Goal: Task Accomplishment & Management: Use online tool/utility

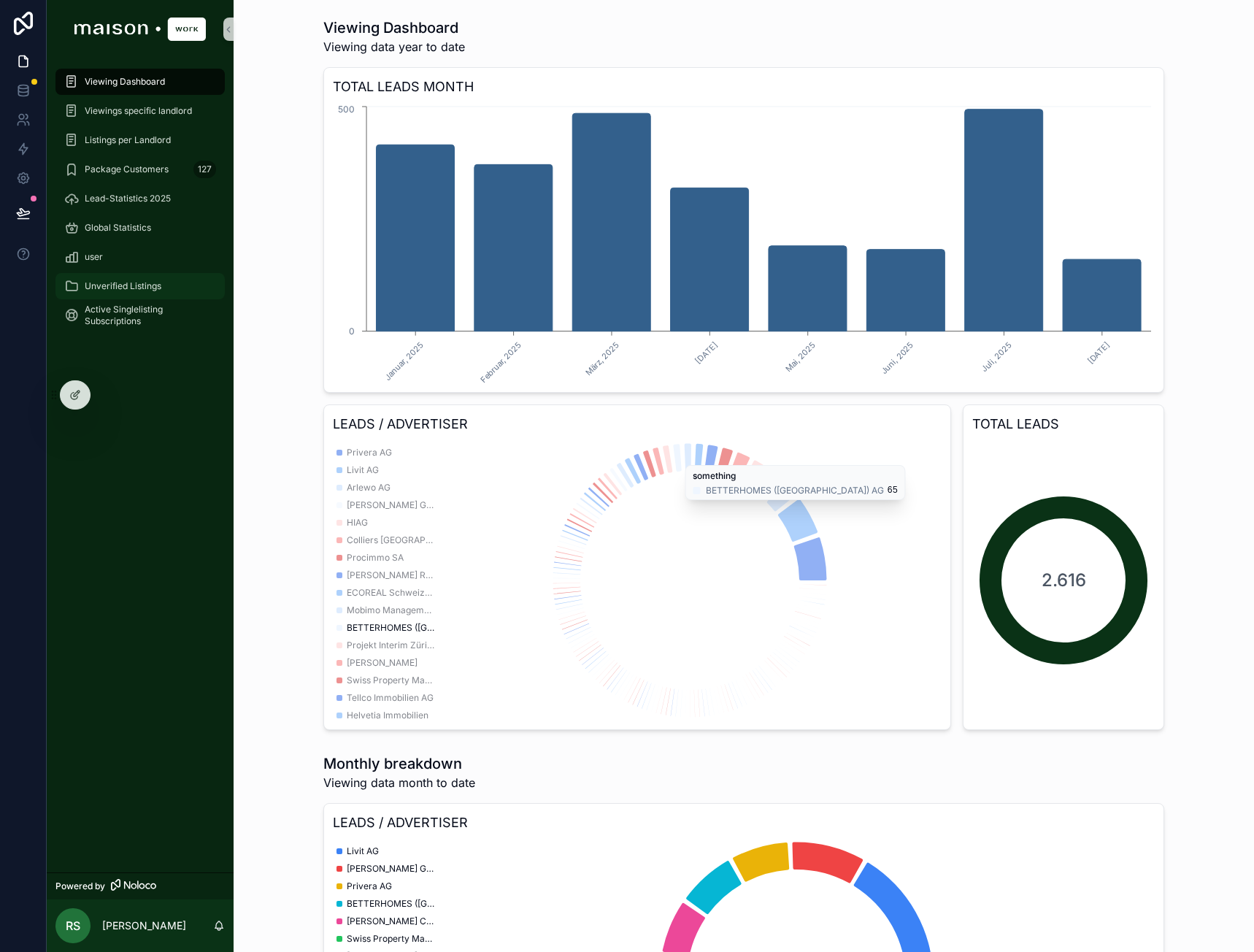
click at [134, 287] on span "Unverified Listings" at bounding box center [123, 286] width 77 height 11
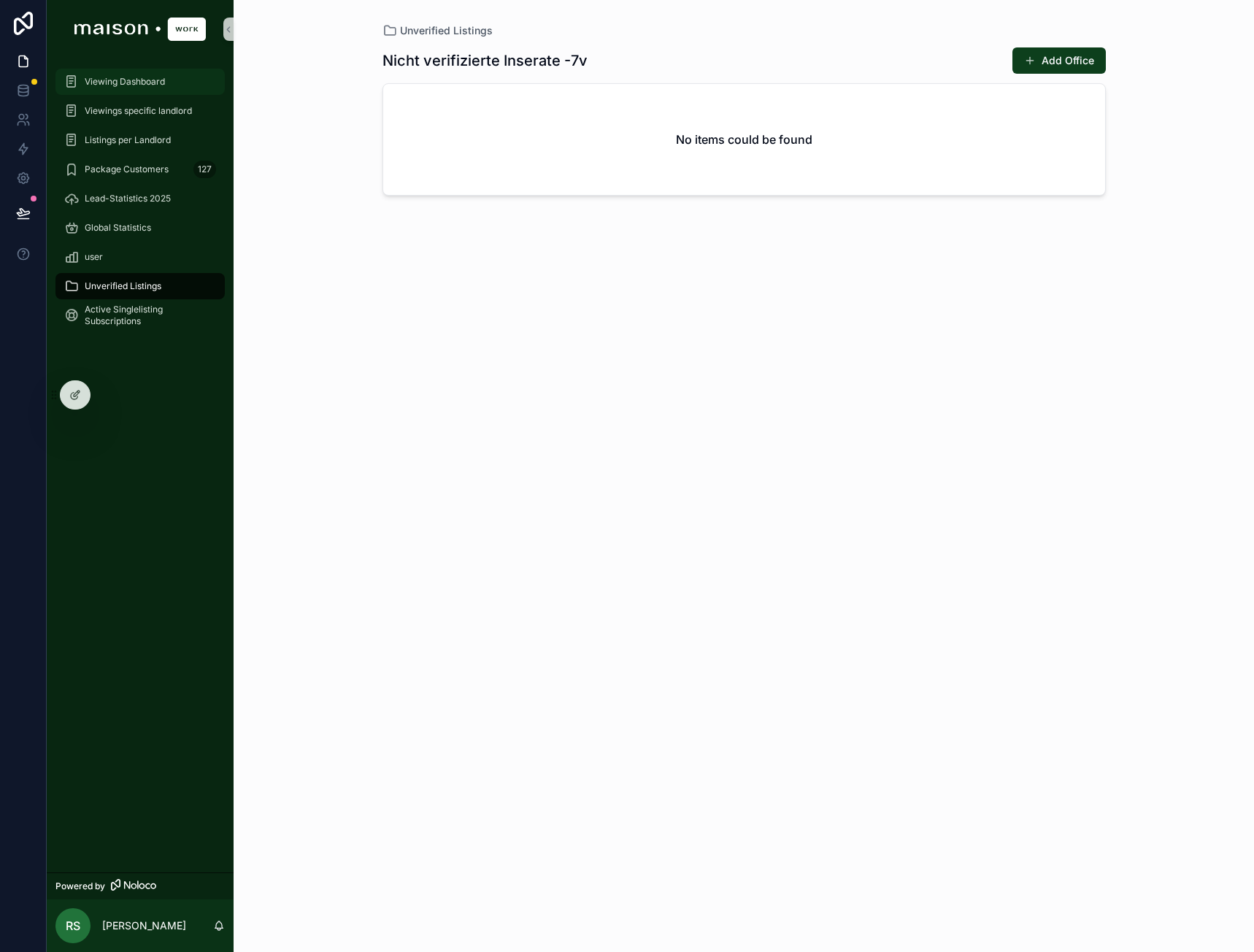
click at [133, 86] on span "Viewing Dashboard" at bounding box center [125, 81] width 81 height 11
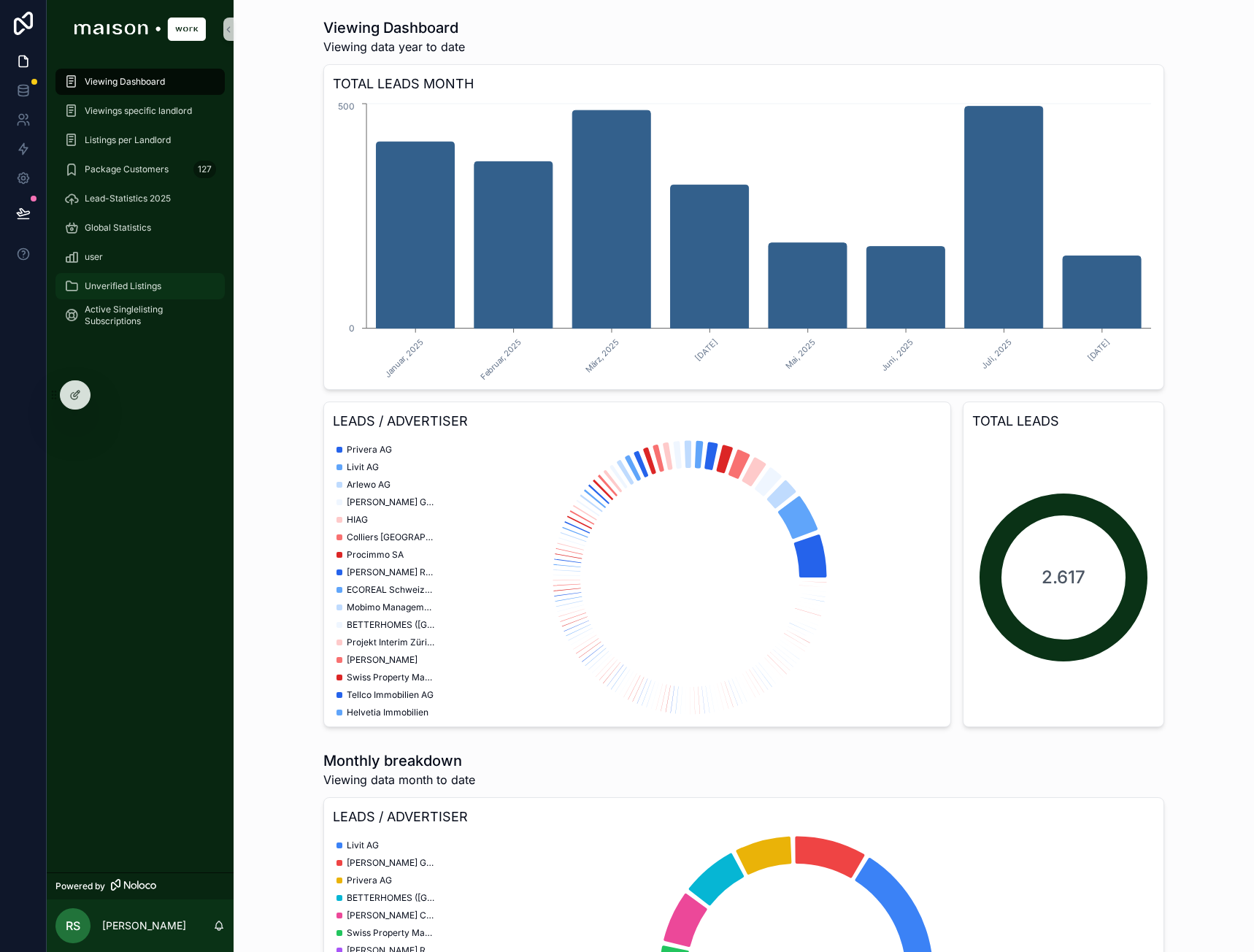
click at [166, 298] on link "Unverified Listings" at bounding box center [140, 286] width 169 height 27
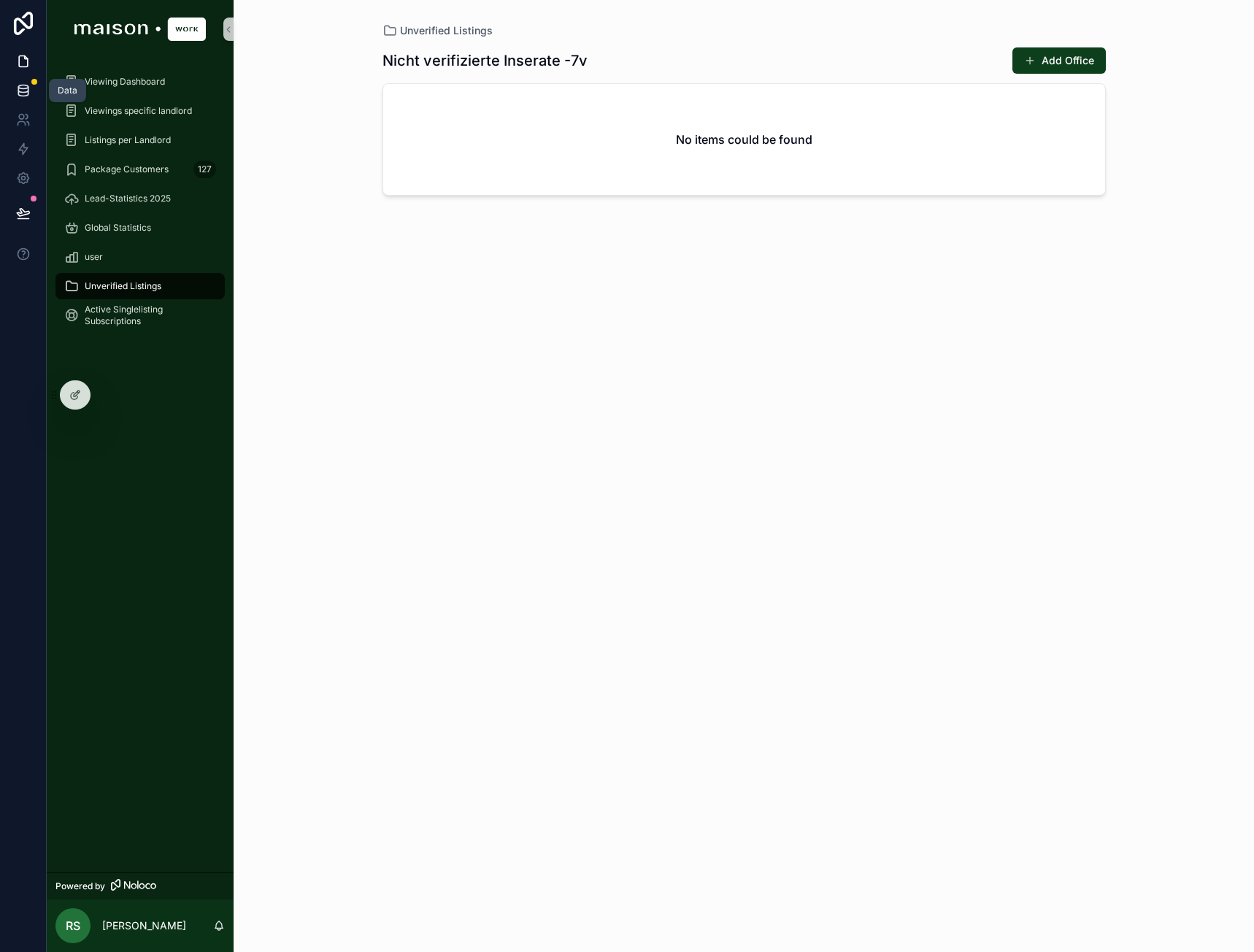
click at [19, 89] on icon at bounding box center [23, 90] width 15 height 15
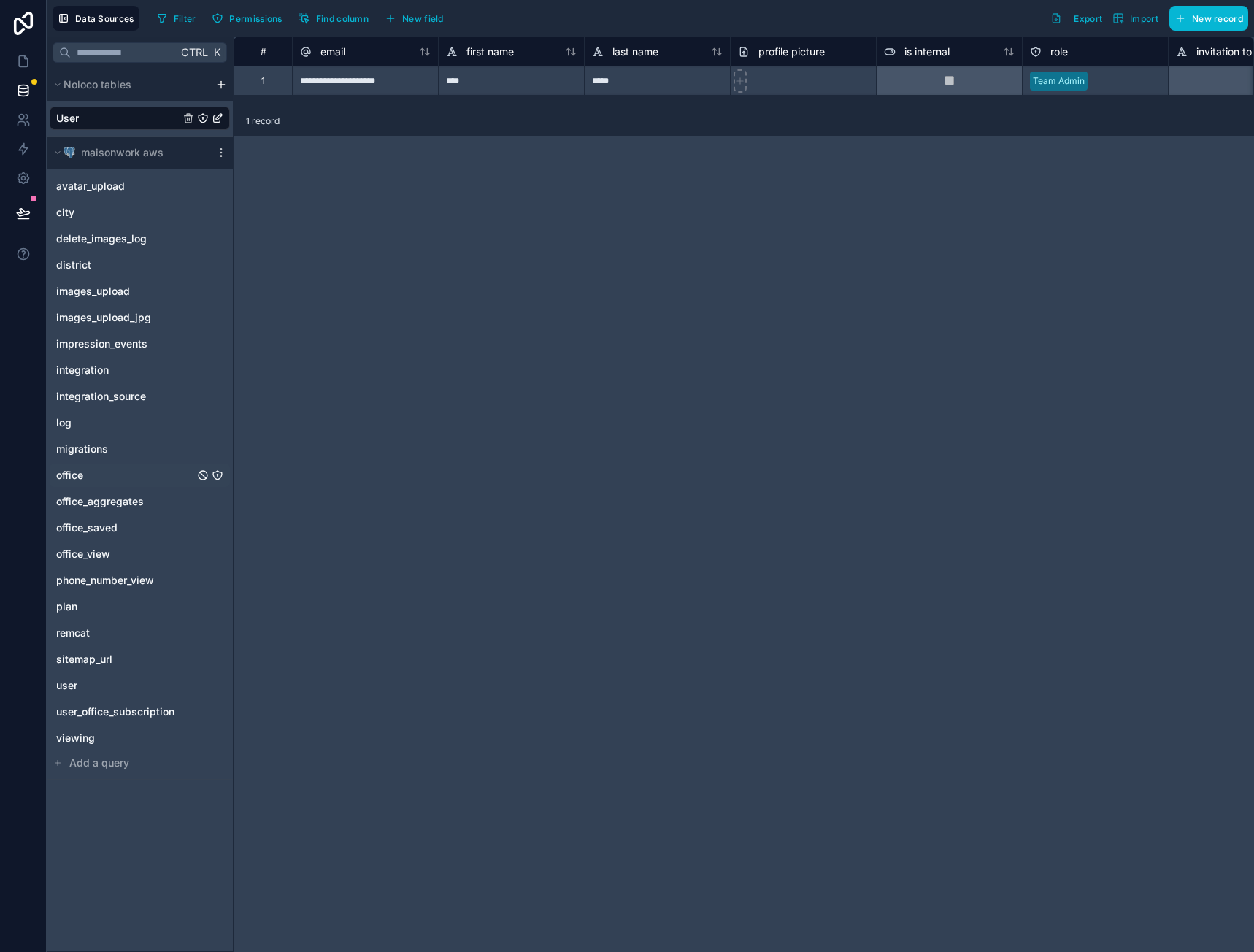
click at [96, 473] on div "office" at bounding box center [140, 475] width 181 height 23
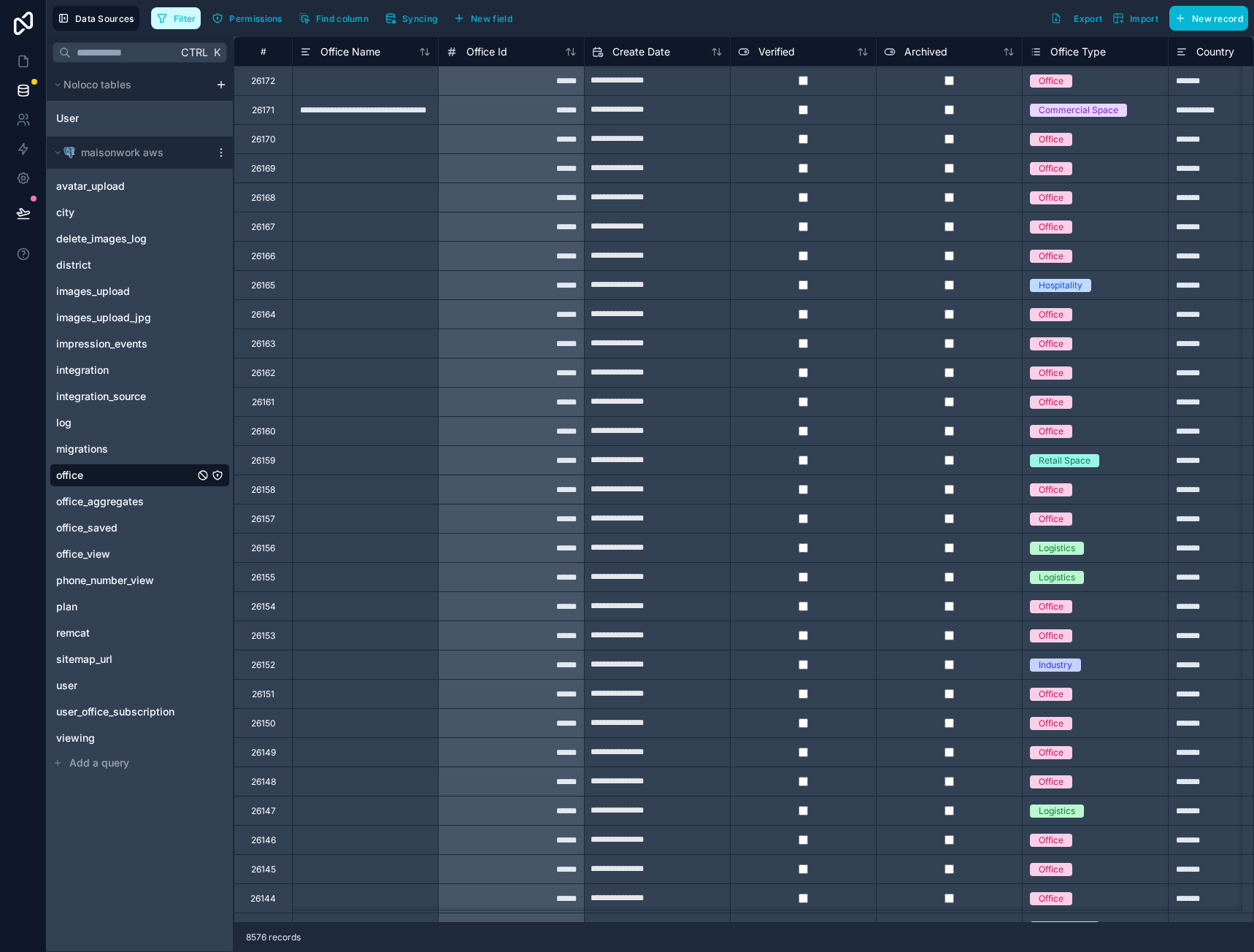
click at [194, 10] on button "Filter" at bounding box center [176, 18] width 50 height 22
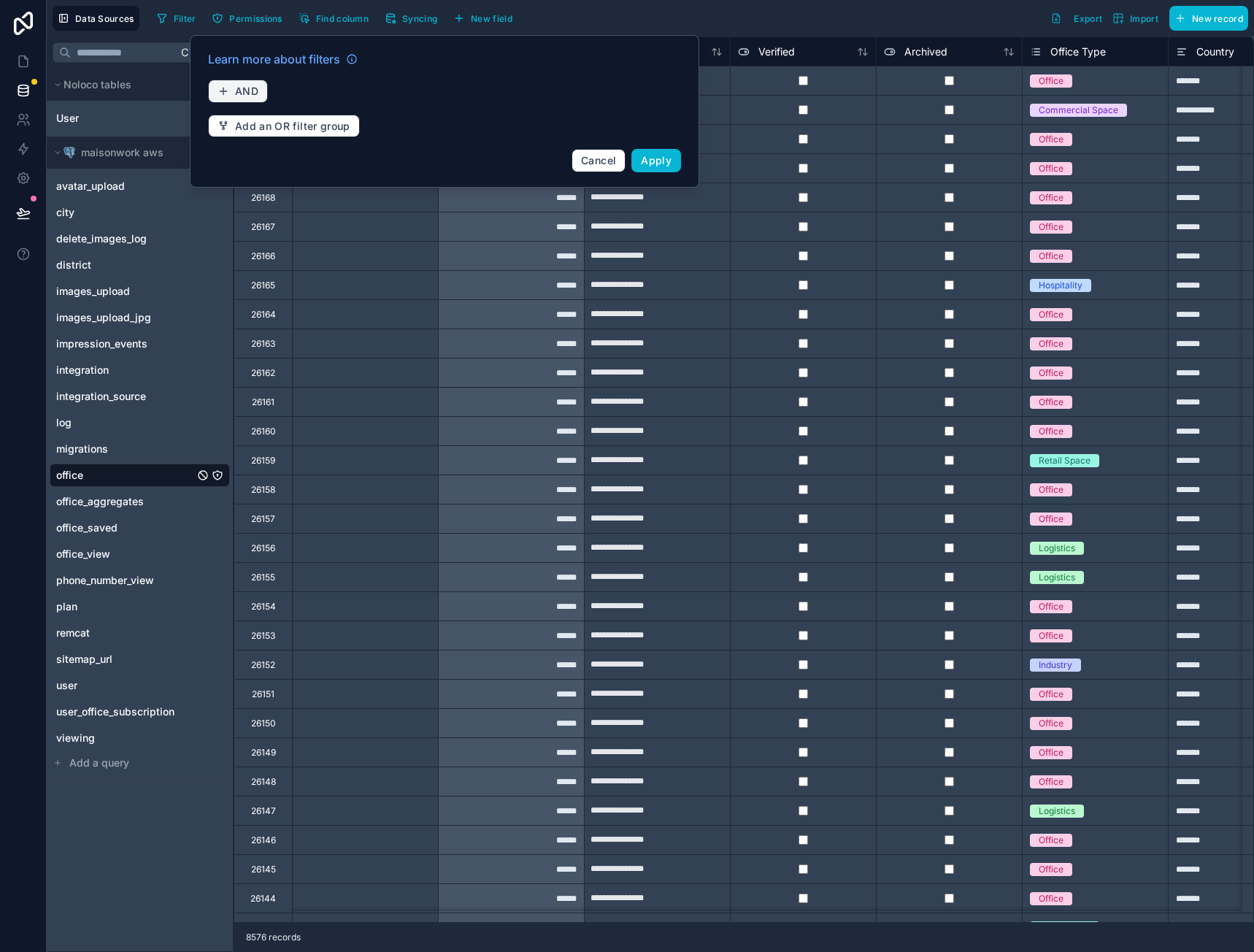
click at [249, 82] on button "AND" at bounding box center [238, 91] width 60 height 23
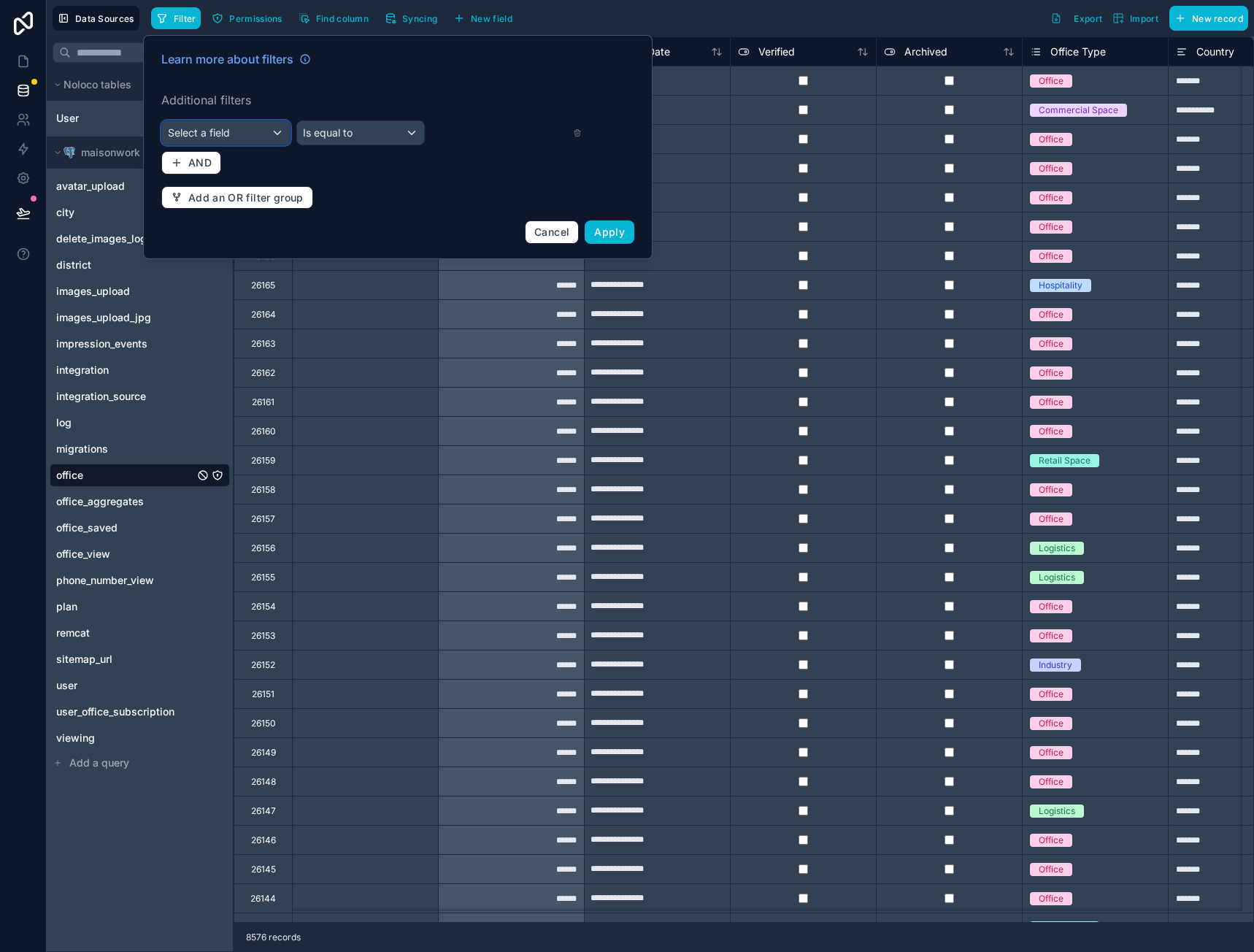
click at [243, 135] on div "Select a field" at bounding box center [226, 132] width 127 height 23
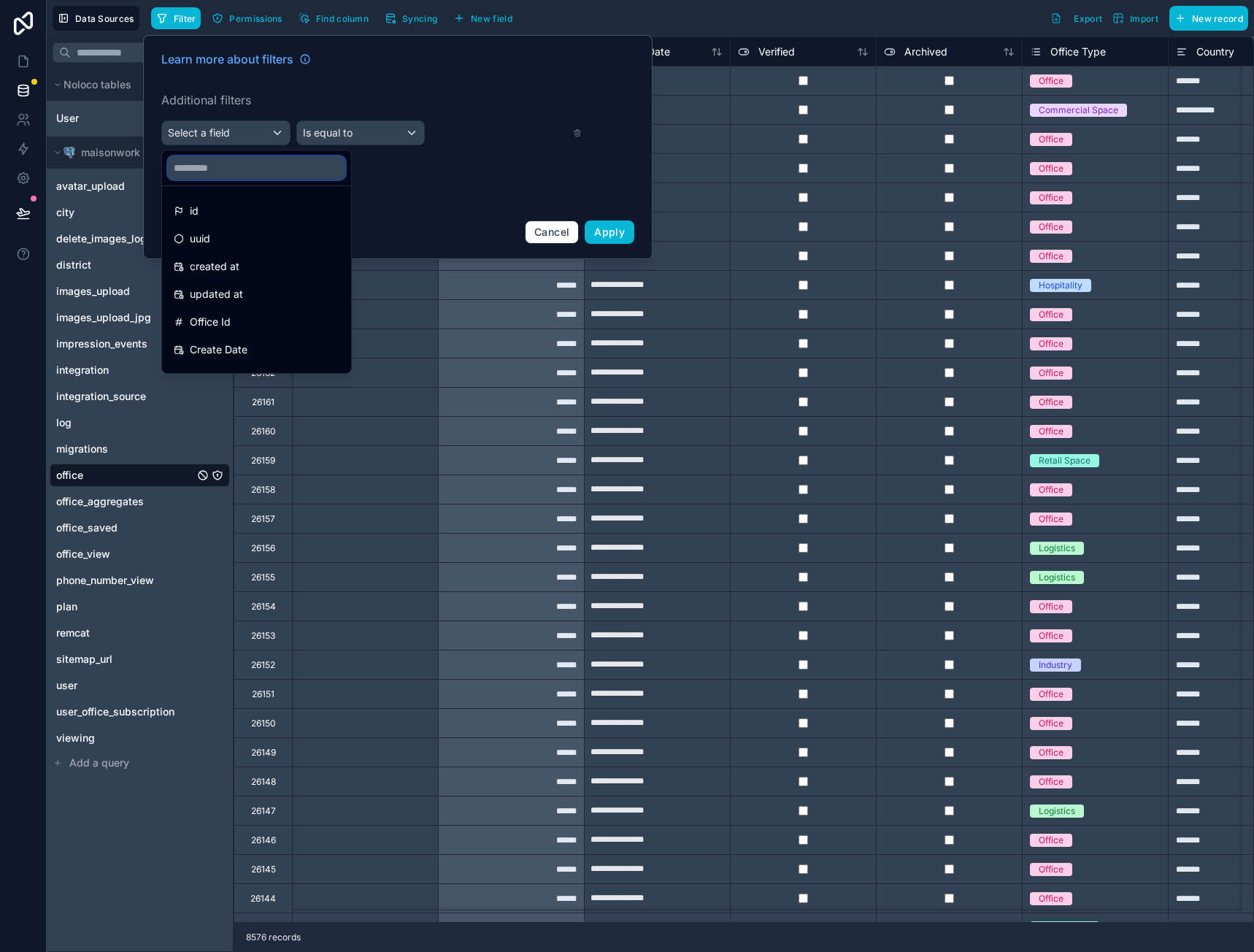
click at [217, 170] on input "text" at bounding box center [256, 168] width 177 height 23
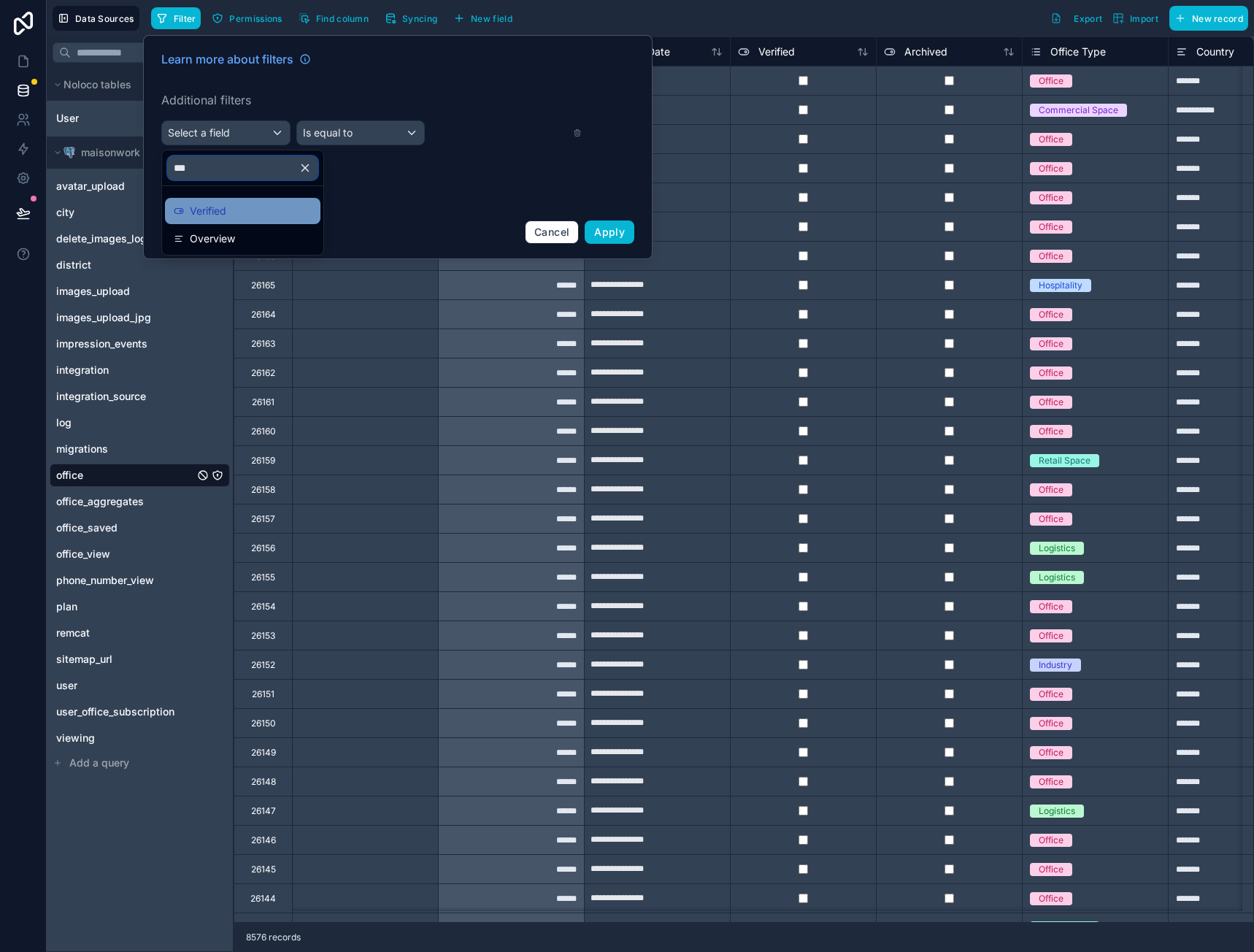
type input "***"
click at [222, 210] on span "Verified" at bounding box center [207, 211] width 36 height 18
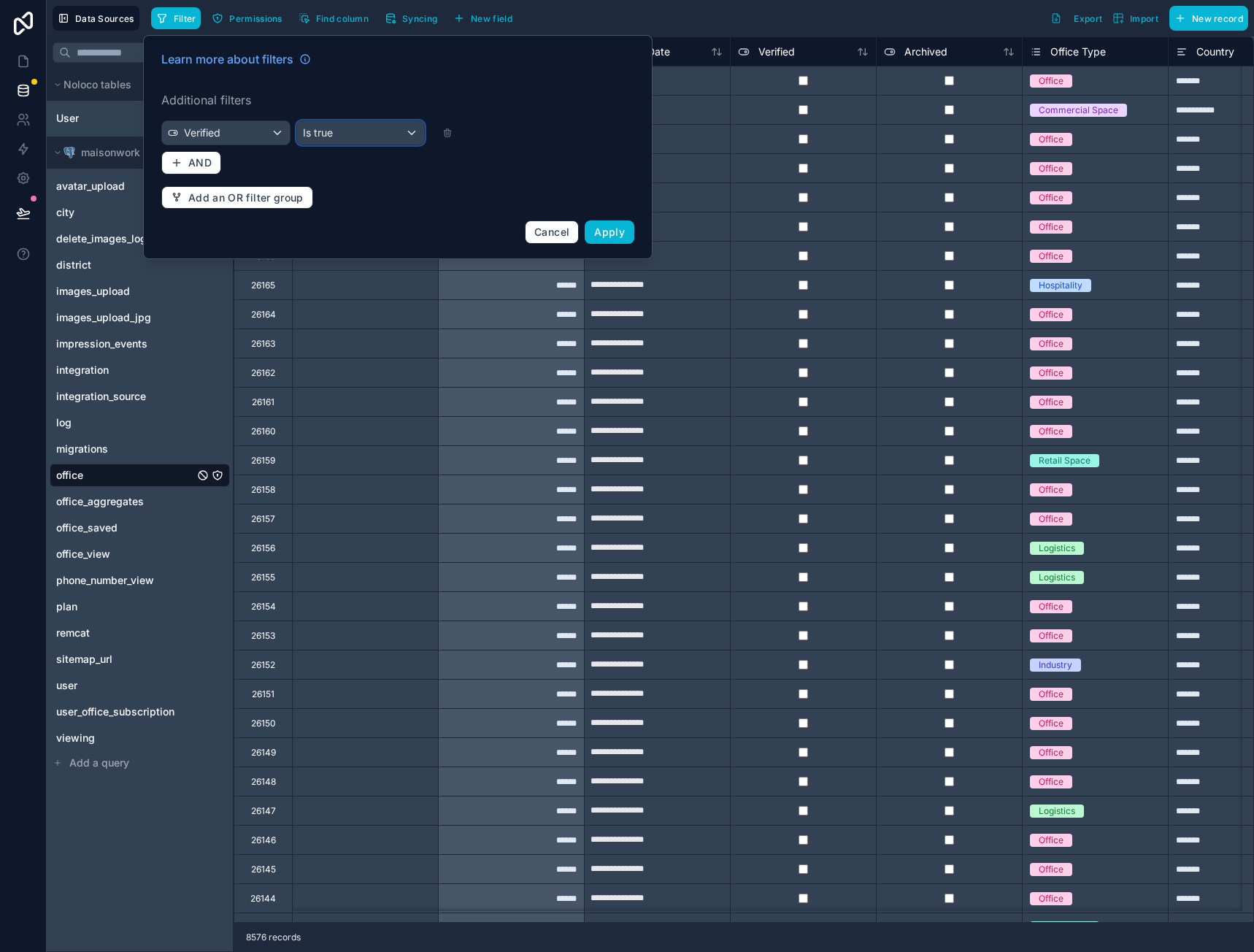
click at [351, 126] on div "Is true" at bounding box center [360, 132] width 127 height 23
click at [344, 228] on div "Is false" at bounding box center [377, 239] width 156 height 27
click at [598, 227] on span "Apply" at bounding box center [610, 231] width 31 height 12
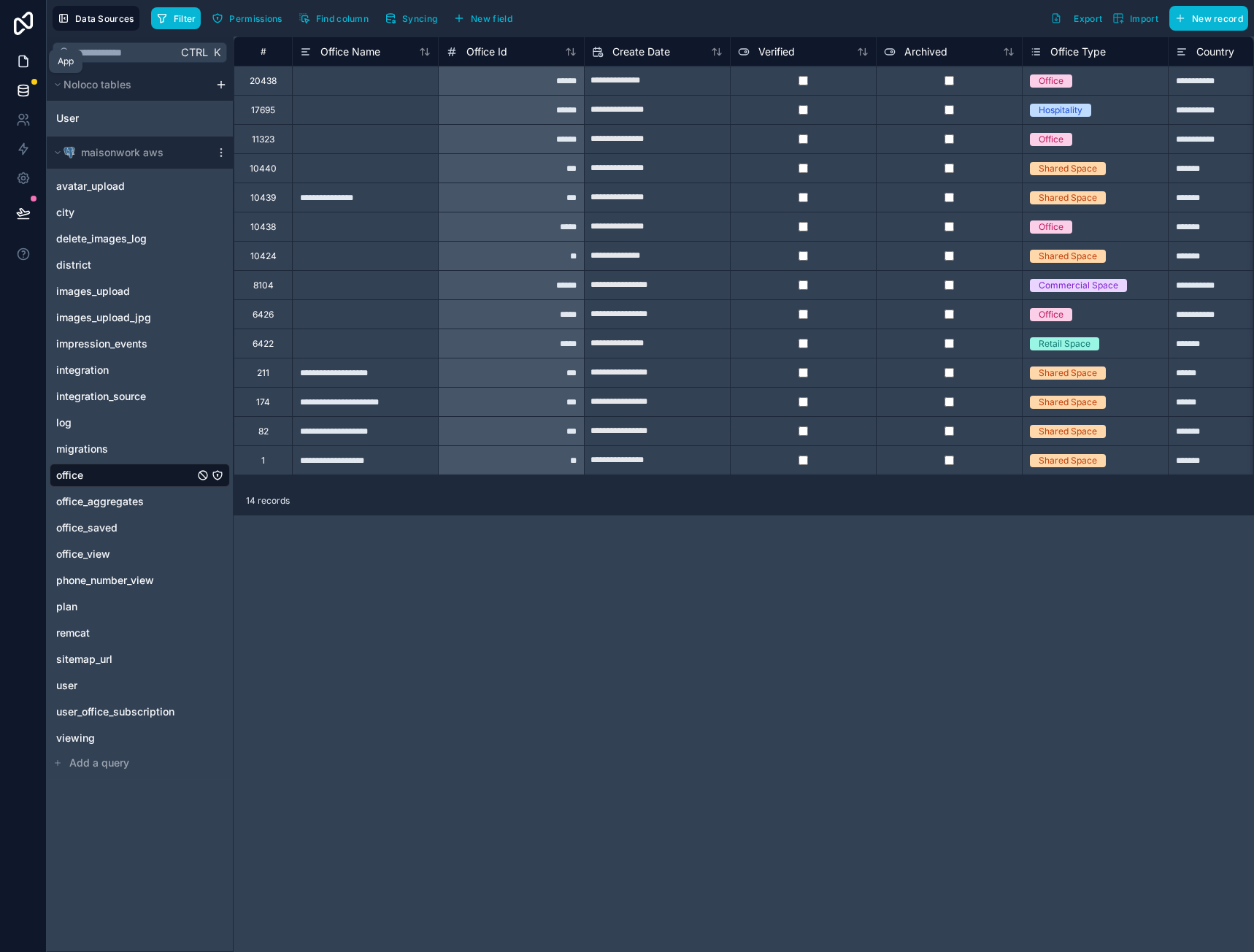
click at [19, 53] on link at bounding box center [23, 61] width 46 height 29
